Goal: Task Accomplishment & Management: Use online tool/utility

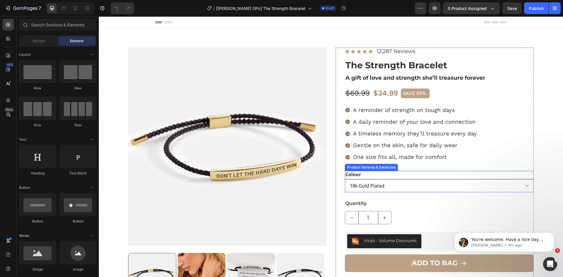
click at [437, 183] on select "18k Gold Plated Silver" at bounding box center [439, 185] width 189 height 13
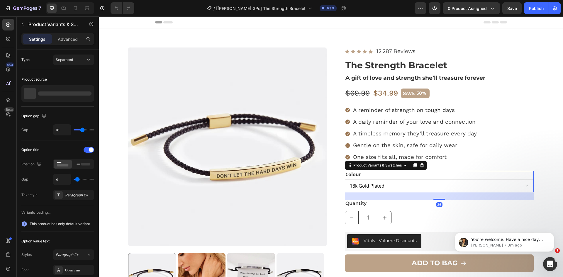
click at [436, 184] on select "18k Gold Plated Silver" at bounding box center [439, 185] width 189 height 13
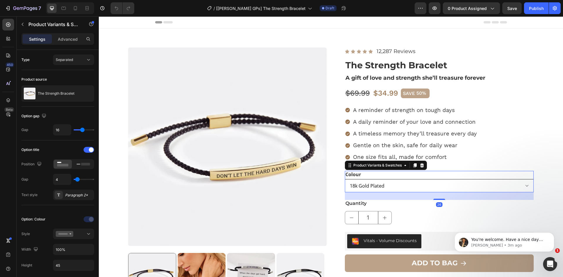
click at [438, 182] on select "18k Gold Plated Silver" at bounding box center [439, 185] width 189 height 13
click at [440, 180] on select "18k Gold Plated Silver" at bounding box center [439, 185] width 189 height 13
